Goal: Task Accomplishment & Management: Complete application form

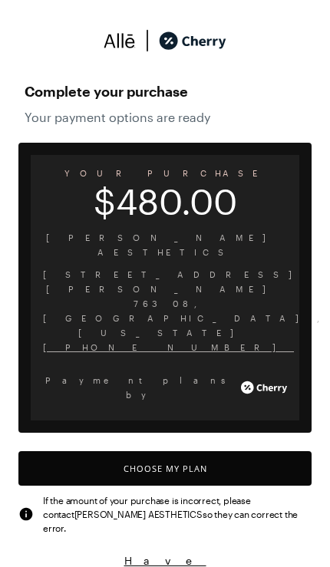
click at [251, 451] on button "Choose My Plan" at bounding box center [164, 468] width 293 height 35
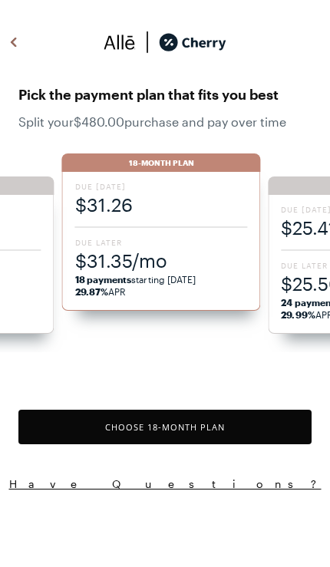
scroll to position [1269, 0]
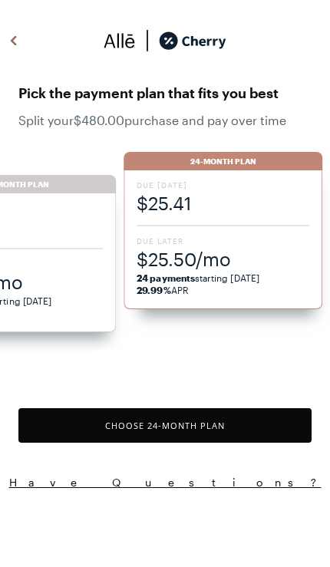
click at [244, 427] on button "Choose 24 -Month Plan" at bounding box center [164, 425] width 293 height 35
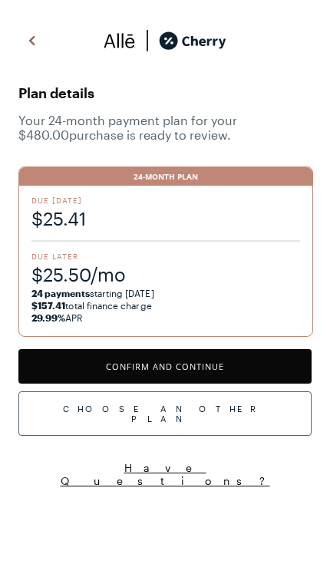
click at [269, 363] on button "Confirm and Continue" at bounding box center [164, 366] width 293 height 35
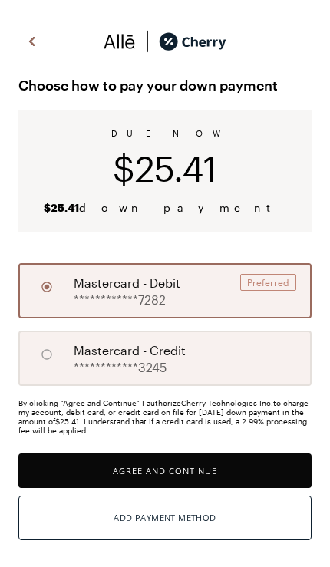
click at [101, 355] on span "mastercard - credit" at bounding box center [130, 351] width 112 height 18
radio input "false"
radio input "true"
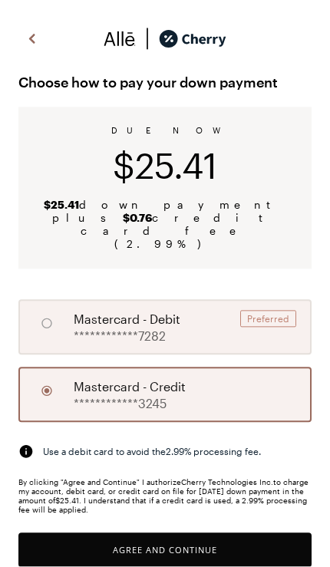
scroll to position [2, 0]
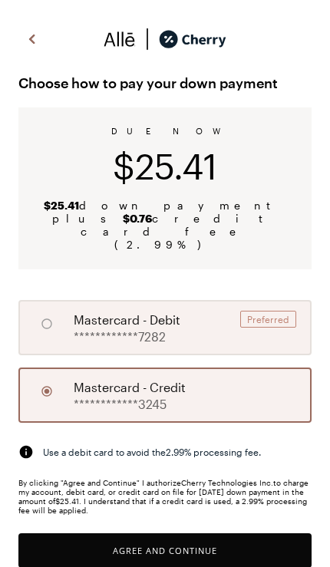
click at [232, 533] on button "Agree and Continue" at bounding box center [164, 550] width 293 height 35
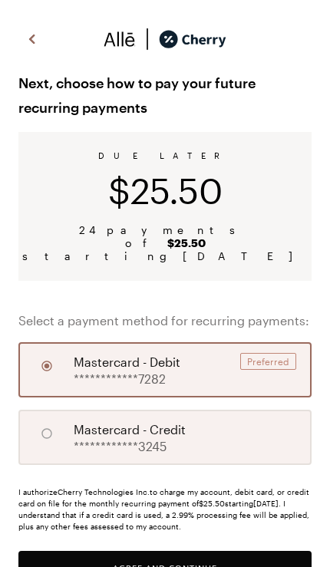
click at [167, 421] on span "mastercard - credit" at bounding box center [130, 430] width 112 height 18
radio input "false"
radio input "true"
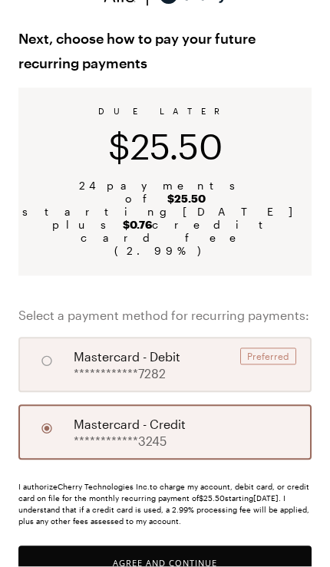
scroll to position [46, 0]
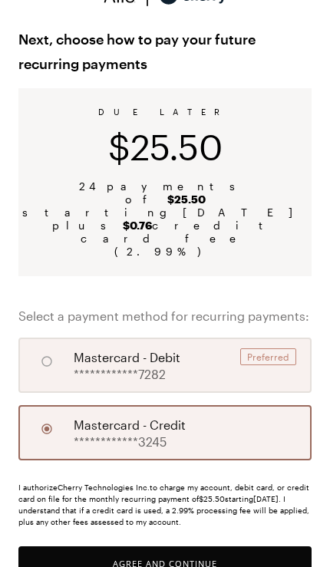
click at [196, 546] on button "Agree and Continue" at bounding box center [164, 563] width 293 height 35
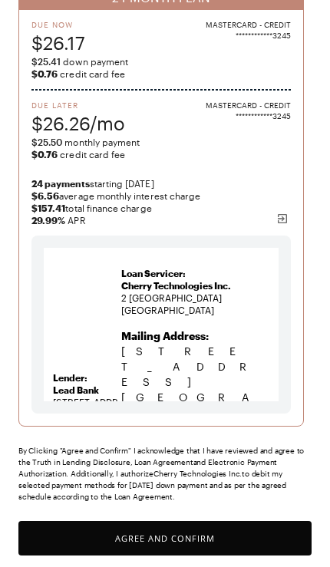
scroll to position [171, 0]
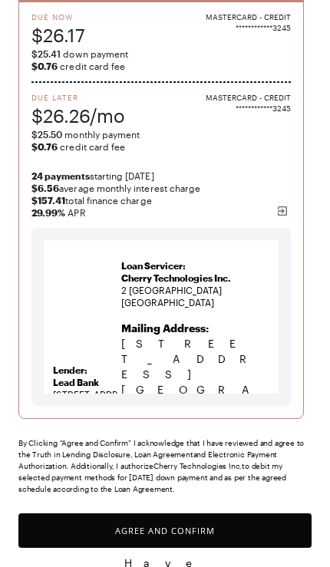
click at [228, 534] on button "Agree and Confirm" at bounding box center [164, 530] width 293 height 35
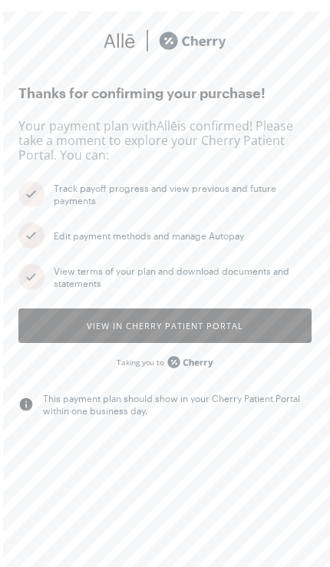
click at [275, 329] on button "View in Cherry patient portal" at bounding box center [164, 326] width 293 height 35
